Goal: Task Accomplishment & Management: Use online tool/utility

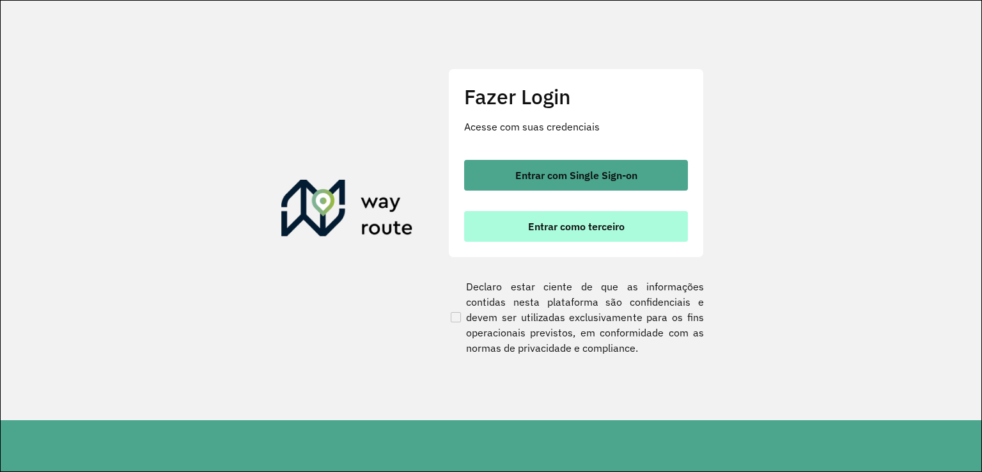
click at [643, 216] on button "Entrar como terceiro" at bounding box center [576, 226] width 224 height 31
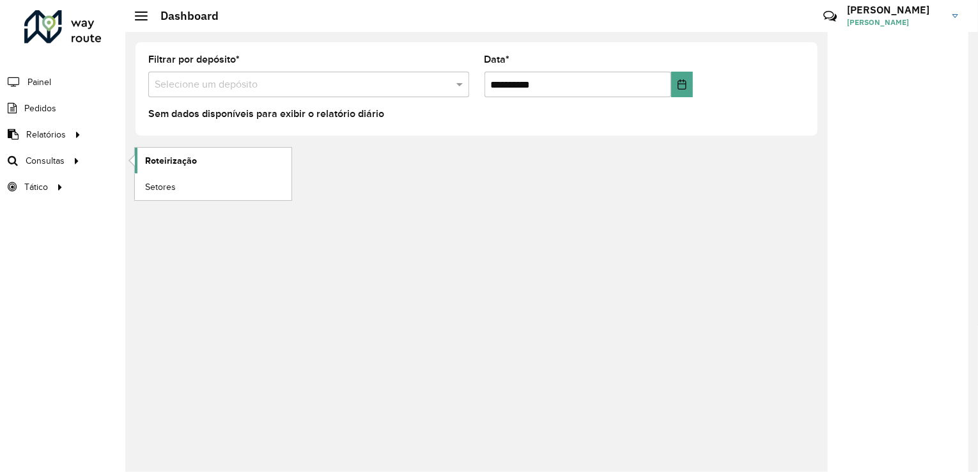
click at [163, 155] on span "Roteirização" at bounding box center [171, 160] width 52 height 13
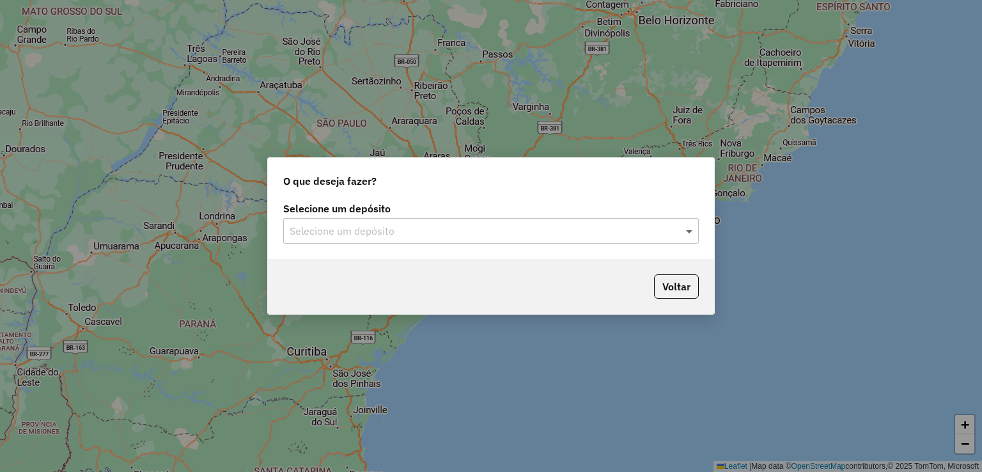
click at [687, 226] on span at bounding box center [691, 230] width 16 height 15
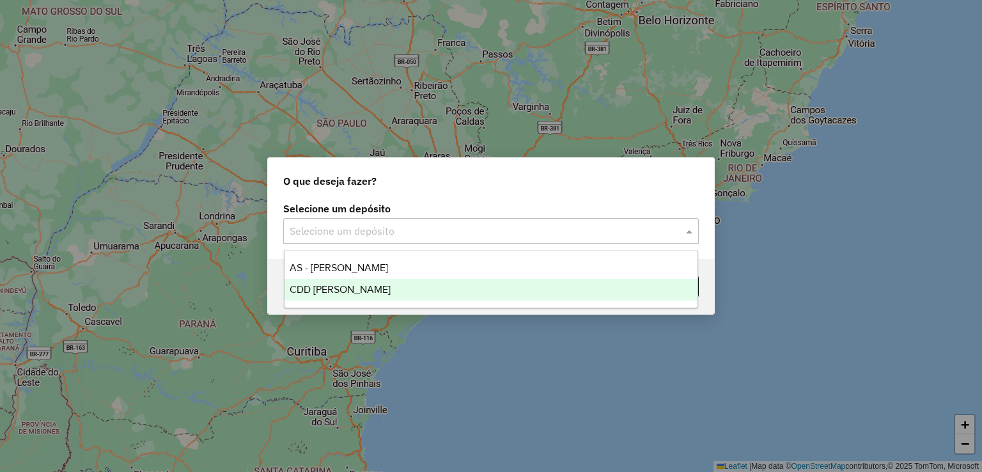
click at [601, 285] on div "CDD [PERSON_NAME]" at bounding box center [492, 290] width 414 height 22
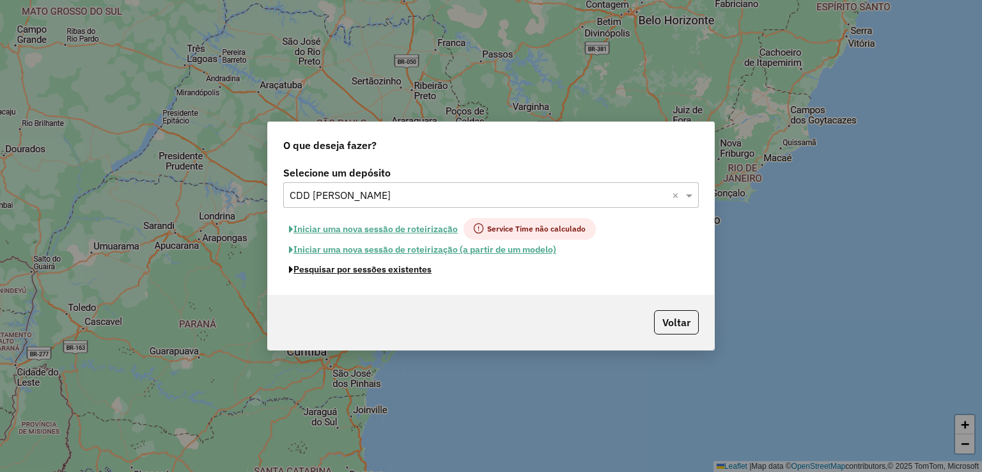
click at [406, 270] on button "Pesquisar por sessões existentes" at bounding box center [360, 270] width 154 height 20
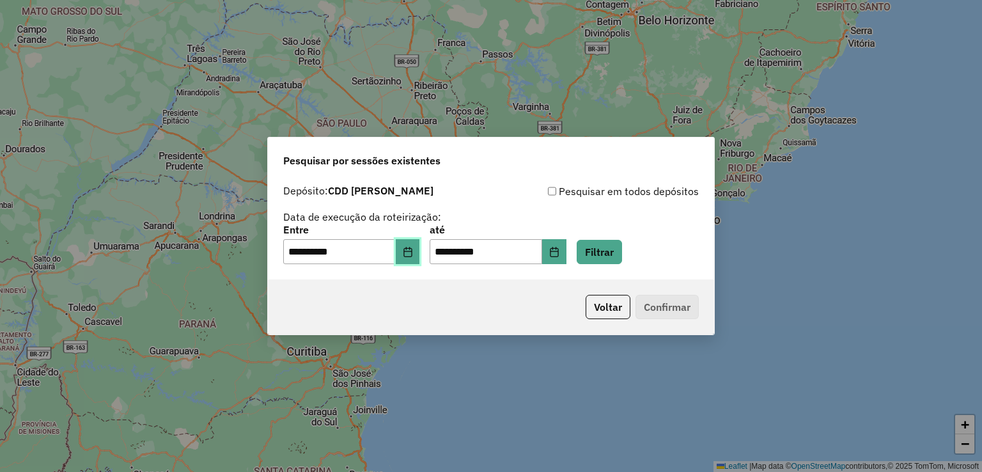
click at [410, 249] on button "Choose Date" at bounding box center [408, 252] width 24 height 26
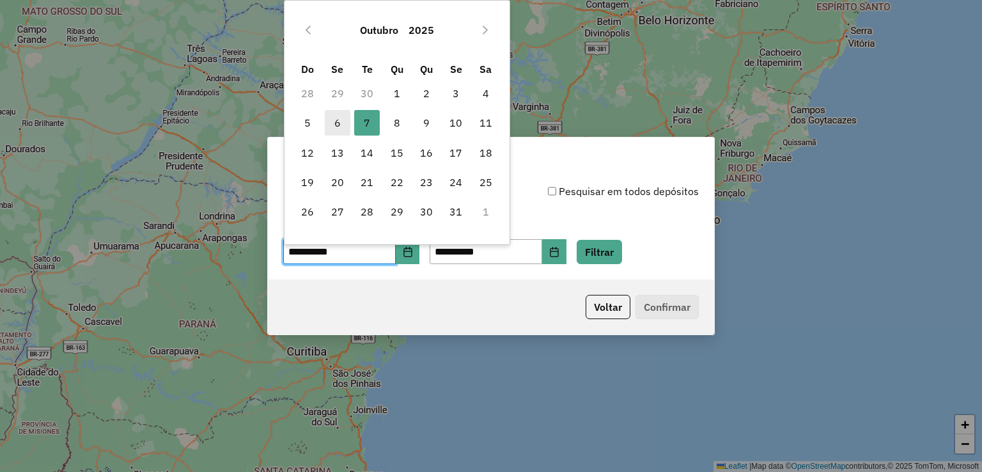
click at [343, 127] on span "6" at bounding box center [338, 123] width 26 height 26
type input "**********"
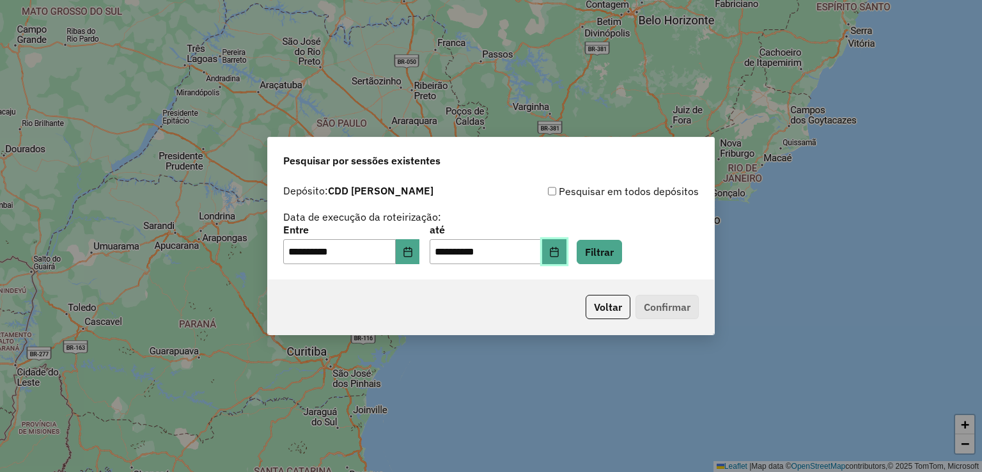
click at [560, 247] on icon "Choose Date" at bounding box center [554, 252] width 10 height 10
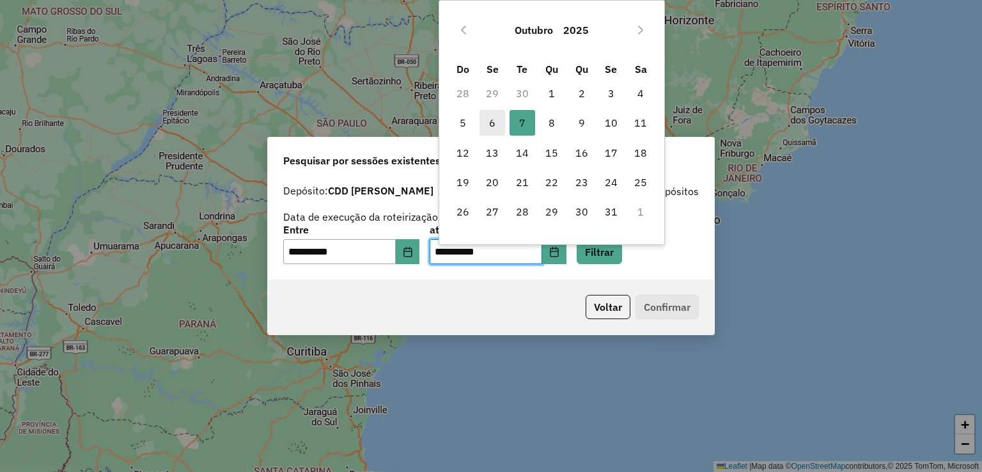
click at [499, 124] on span "6" at bounding box center [493, 123] width 26 height 26
type input "**********"
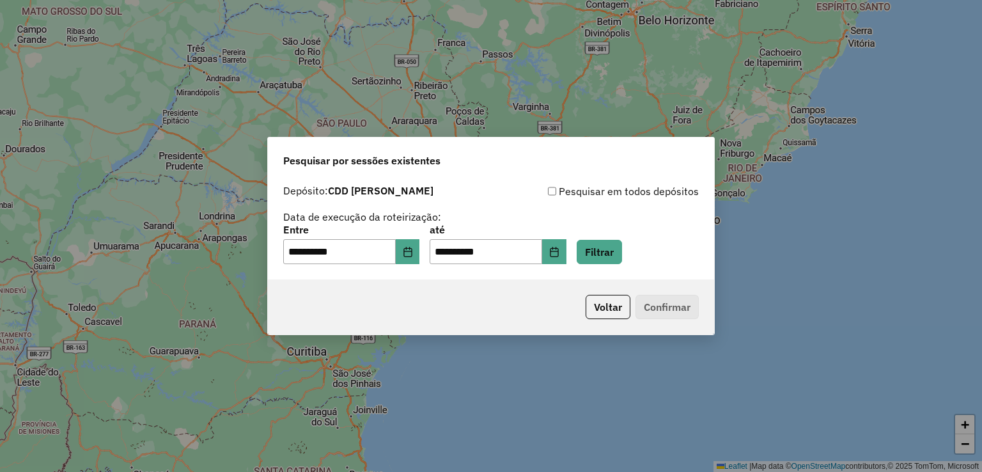
click at [622, 238] on div "**********" at bounding box center [491, 245] width 416 height 40
click at [622, 246] on button "Filtrar" at bounding box center [599, 252] width 45 height 24
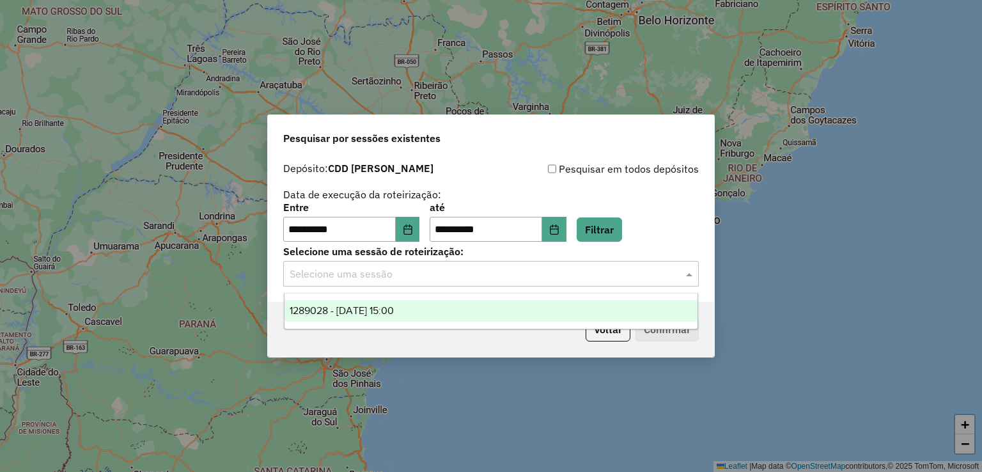
click at [561, 269] on input "text" at bounding box center [478, 274] width 377 height 15
click at [521, 311] on div "1289028 - [DATE] 15:00" at bounding box center [492, 311] width 414 height 22
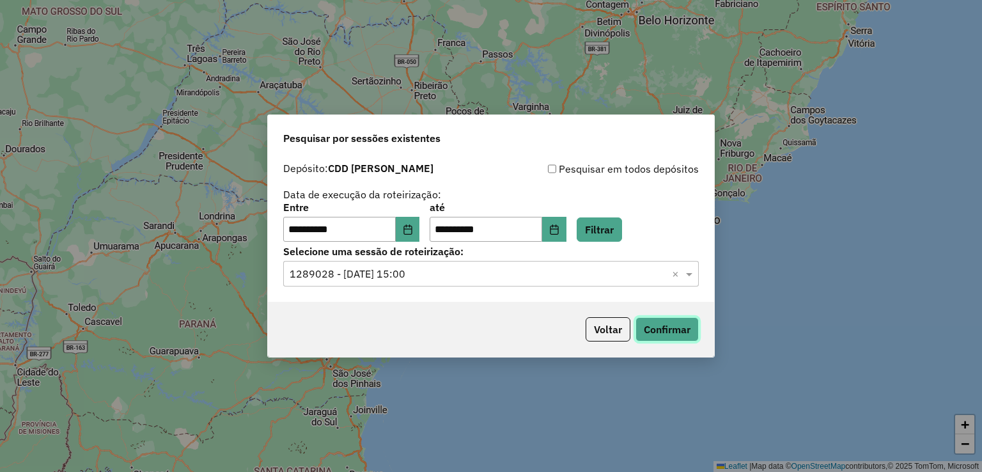
click at [657, 328] on button "Confirmar" at bounding box center [667, 329] width 63 height 24
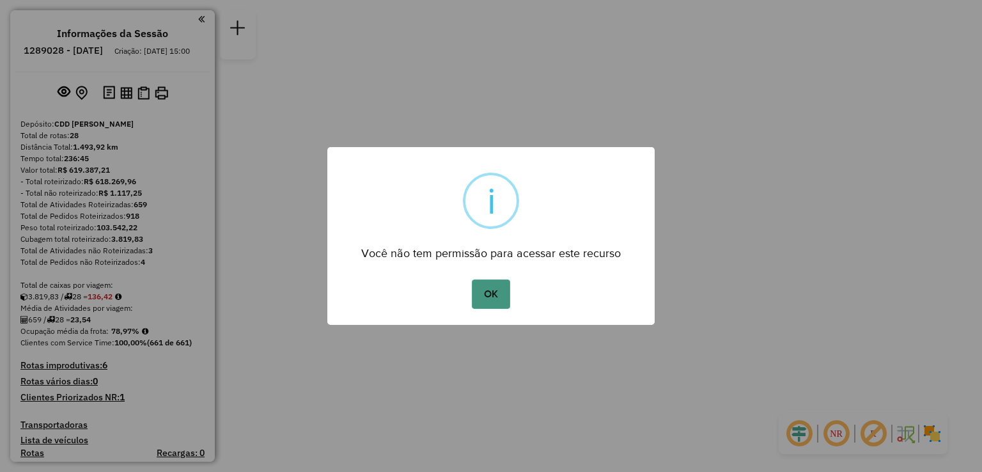
click at [494, 287] on button "OK" at bounding box center [491, 293] width 38 height 29
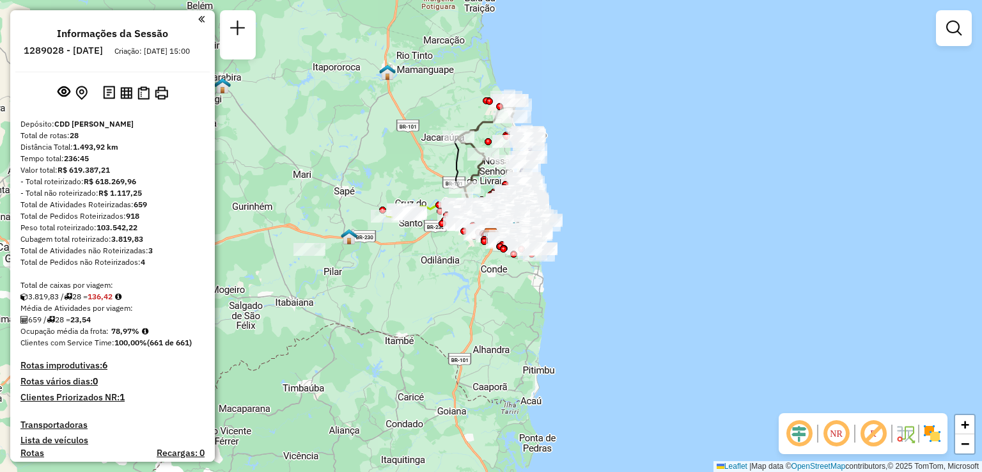
click at [959, 39] on link at bounding box center [954, 28] width 26 height 26
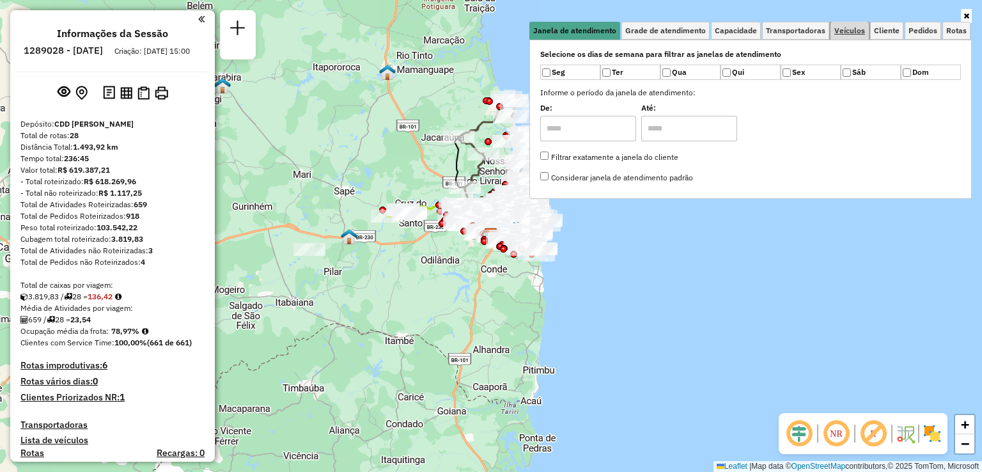
click at [847, 36] on link "Veículos" at bounding box center [850, 31] width 38 height 18
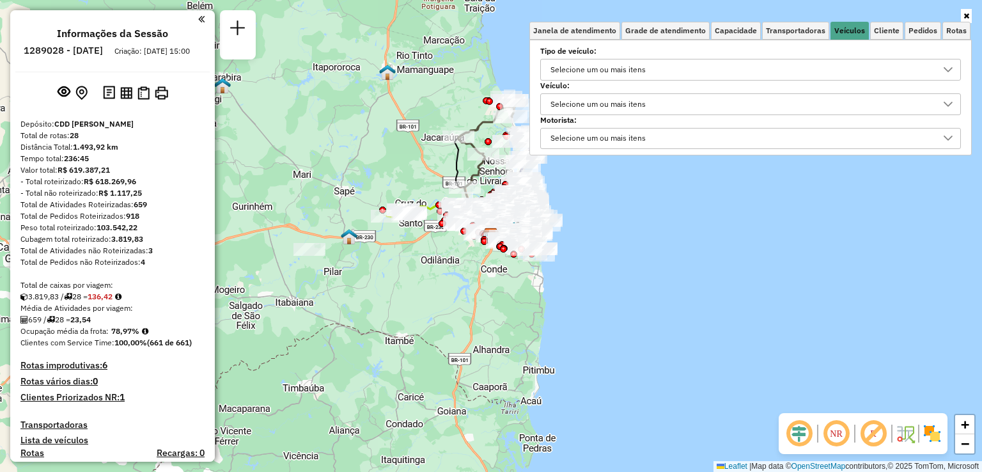
click at [686, 101] on div "Selecione um ou mais itens" at bounding box center [741, 104] width 390 height 20
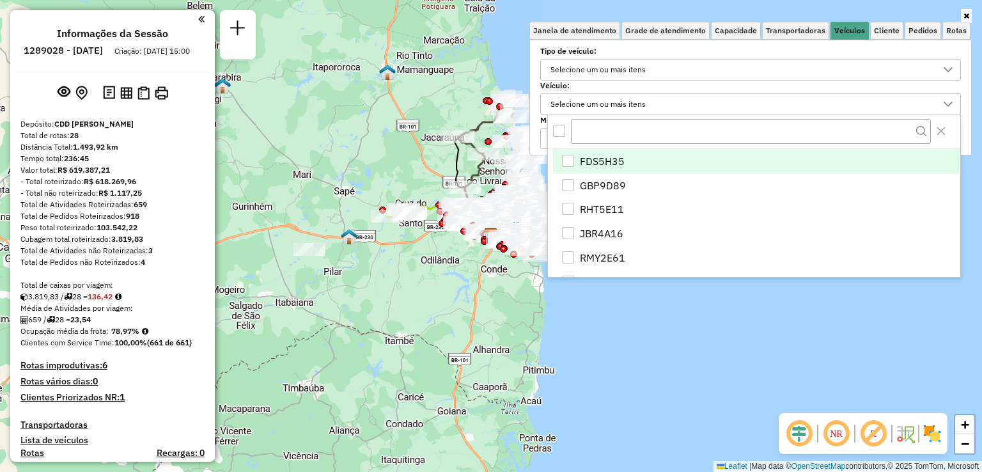
scroll to position [7, 45]
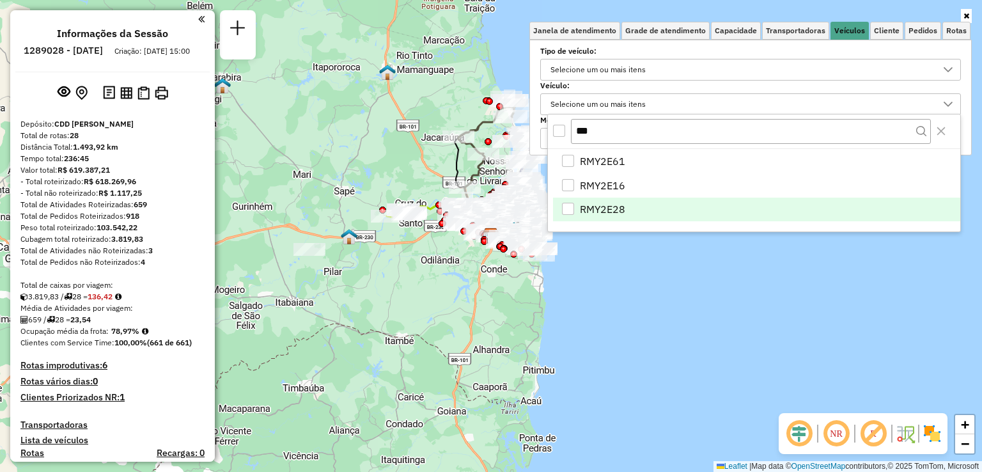
type input "***"
click at [620, 209] on span "RMY2E28" at bounding box center [602, 208] width 45 height 15
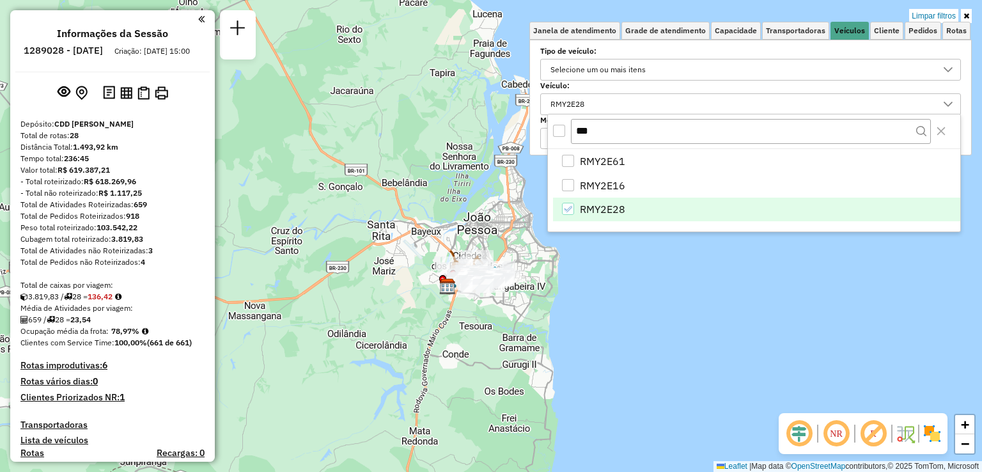
drag, startPoint x: 497, startPoint y: 276, endPoint x: 418, endPoint y: 310, distance: 85.9
click at [418, 310] on div "Limpar filtros Janela de atendimento Grade de atendimento Capacidade Transporta…" at bounding box center [491, 236] width 982 height 472
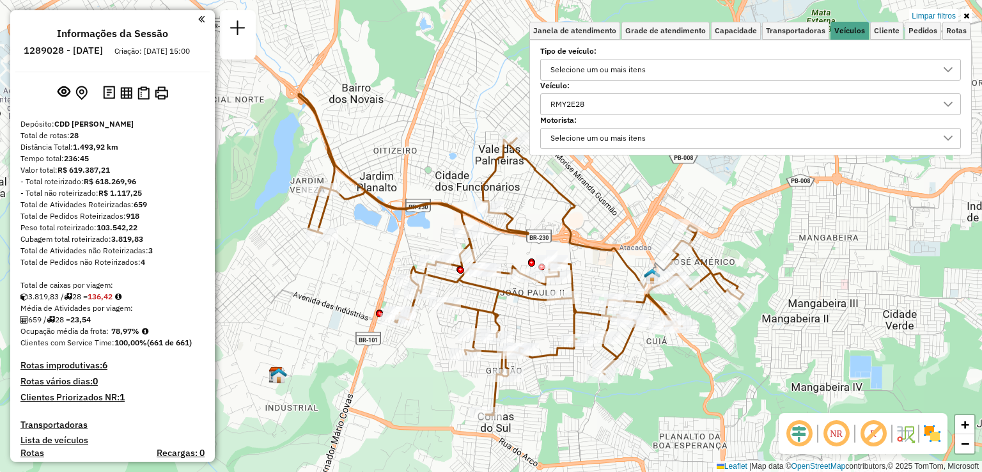
drag, startPoint x: 447, startPoint y: 255, endPoint x: 324, endPoint y: 305, distance: 132.5
click at [324, 305] on div "Limpar filtros Janela de atendimento Grade de atendimento Capacidade Transporta…" at bounding box center [491, 236] width 982 height 472
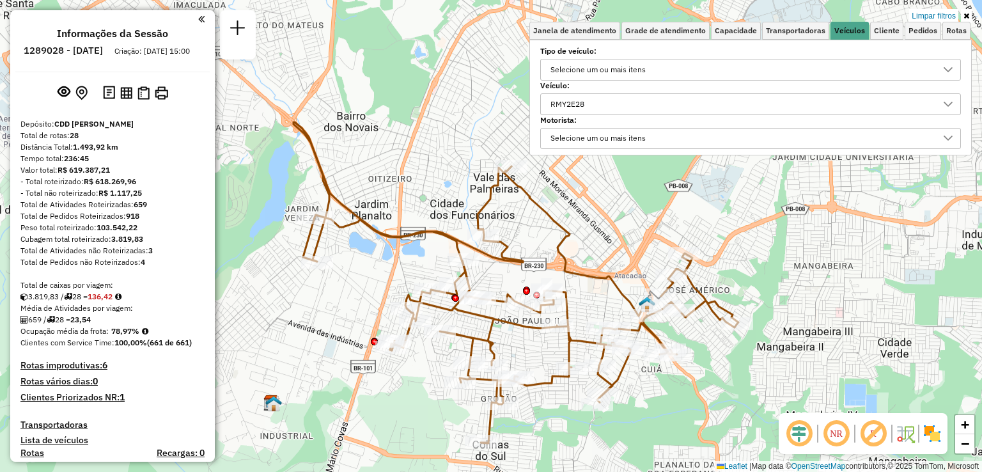
drag, startPoint x: 783, startPoint y: 208, endPoint x: 820, endPoint y: 235, distance: 46.7
click at [820, 235] on div "Limpar filtros Janela de atendimento Grade de atendimento Capacidade Transporta…" at bounding box center [491, 236] width 982 height 472
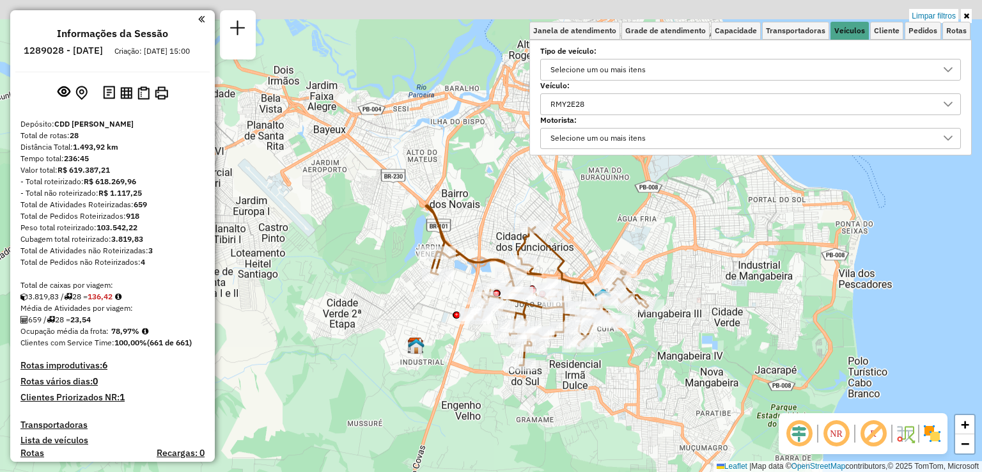
drag, startPoint x: 823, startPoint y: 240, endPoint x: 760, endPoint y: 290, distance: 81.0
click at [760, 290] on div "Limpar filtros Janela de atendimento Grade de atendimento Capacidade Transporta…" at bounding box center [491, 236] width 982 height 472
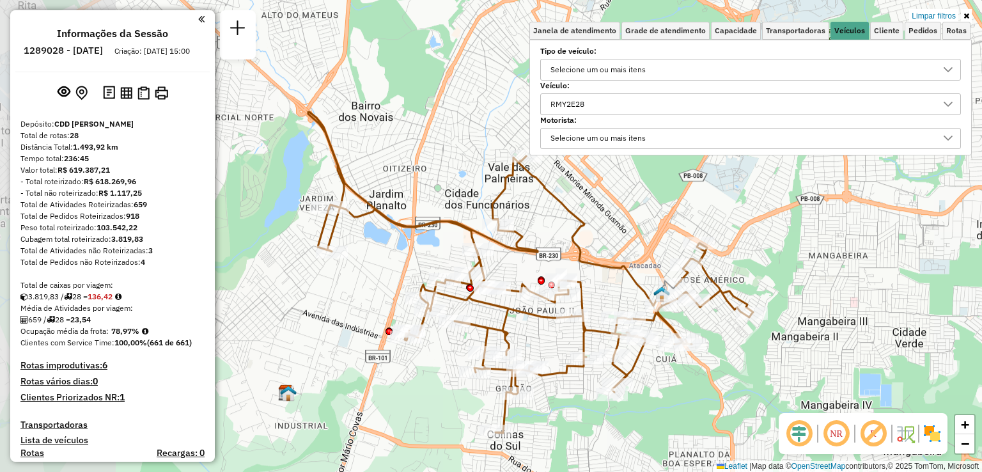
drag, startPoint x: 747, startPoint y: 299, endPoint x: 875, endPoint y: 302, distance: 127.9
click at [875, 302] on div "Limpar filtros Janela de atendimento Grade de atendimento Capacidade Transporta…" at bounding box center [491, 236] width 982 height 472
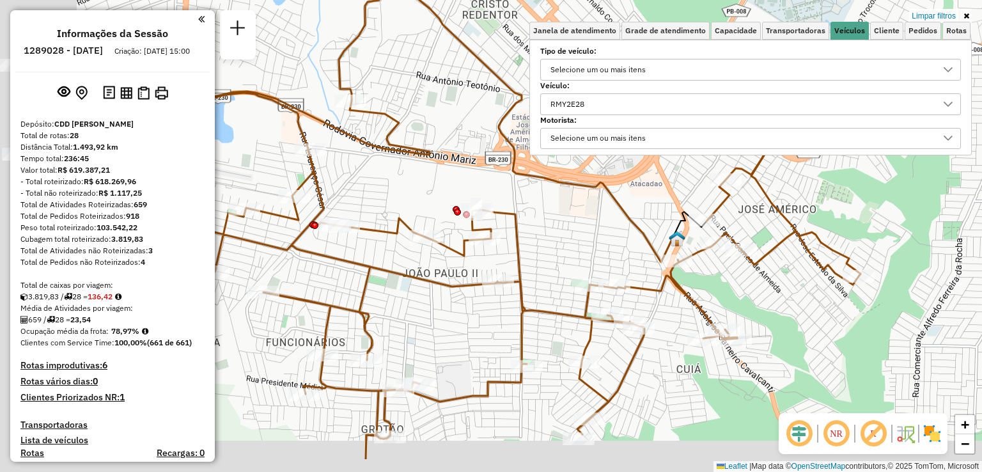
drag, startPoint x: 818, startPoint y: 285, endPoint x: 961, endPoint y: 228, distance: 153.6
click at [961, 228] on div "Limpar filtros Janela de atendimento Grade de atendimento Capacidade Transporta…" at bounding box center [491, 236] width 982 height 472
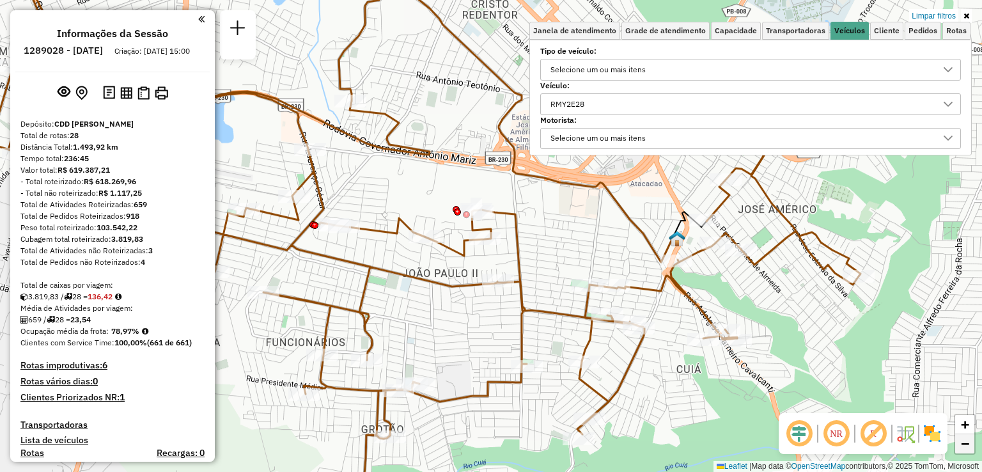
click at [966, 438] on span "−" at bounding box center [965, 444] width 8 height 16
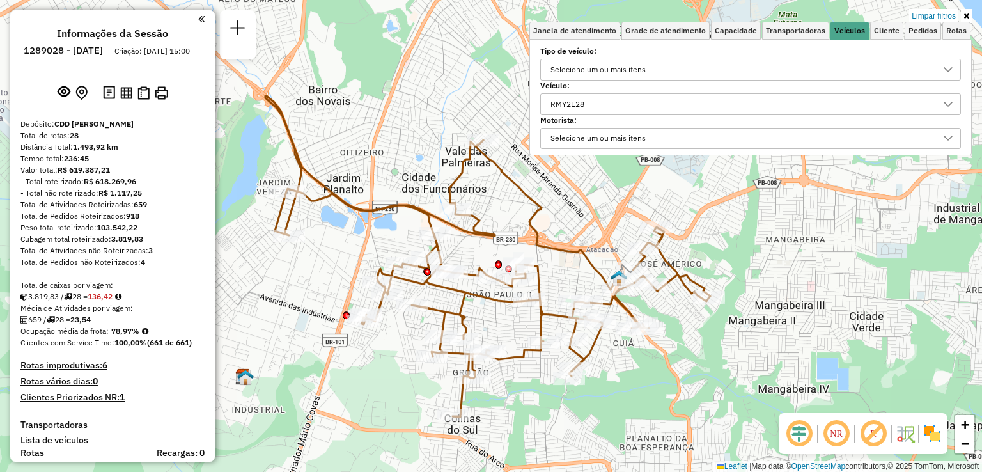
drag, startPoint x: 801, startPoint y: 342, endPoint x: 810, endPoint y: 382, distance: 41.3
click at [810, 382] on div "Limpar filtros Janela de atendimento Grade de atendimento Capacidade Transporta…" at bounding box center [491, 236] width 982 height 472
